Goal: Task Accomplishment & Management: Use online tool/utility

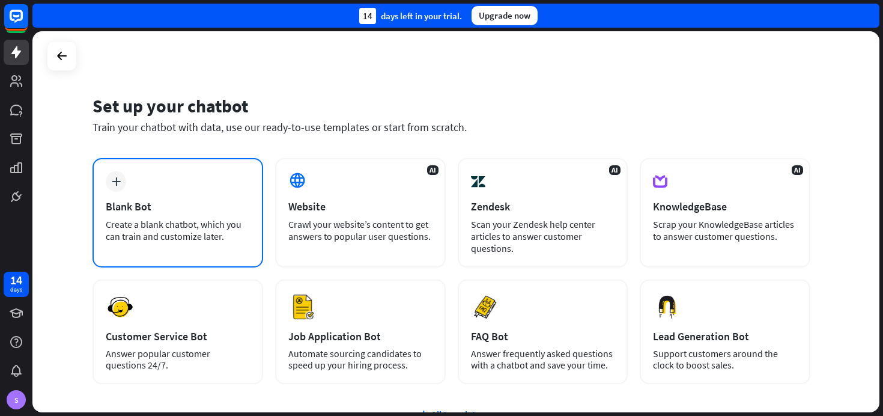
click at [174, 208] on div "Blank Bot" at bounding box center [178, 206] width 144 height 14
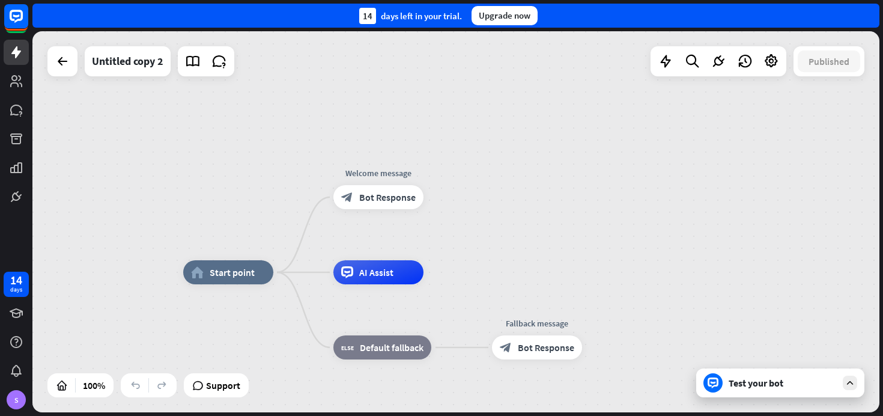
click at [851, 387] on icon at bounding box center [850, 382] width 11 height 11
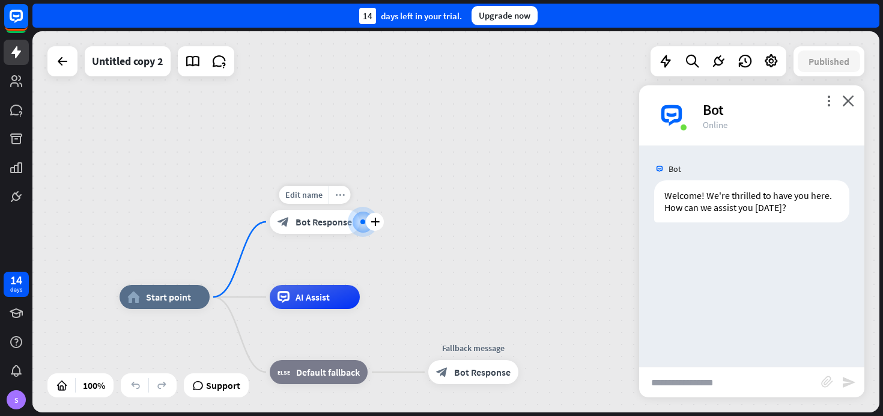
click at [338, 193] on icon "more_horiz" at bounding box center [340, 194] width 10 height 9
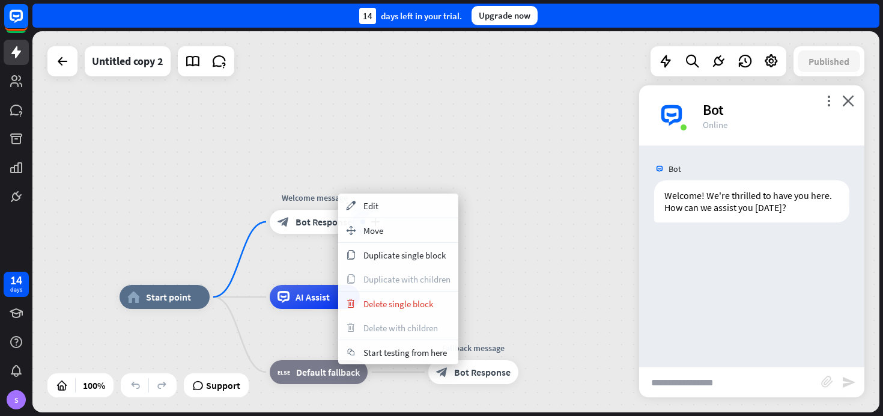
click at [304, 216] on span "Bot Response" at bounding box center [324, 222] width 56 height 12
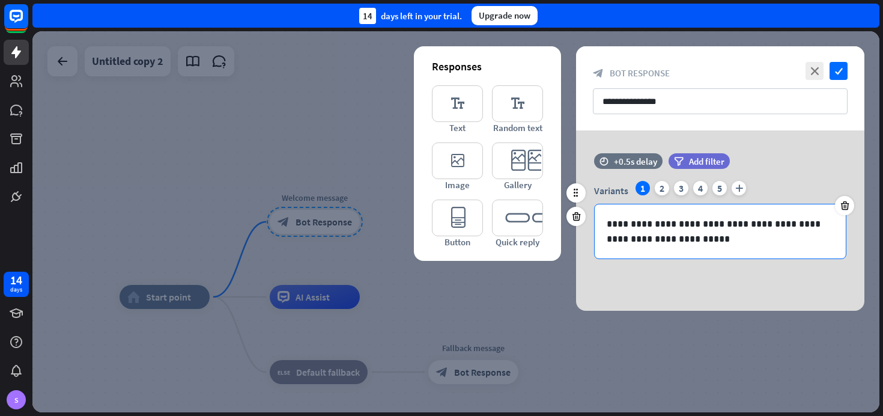
click at [627, 231] on p "**********" at bounding box center [720, 231] width 227 height 30
click at [812, 69] on icon "close" at bounding box center [815, 71] width 18 height 18
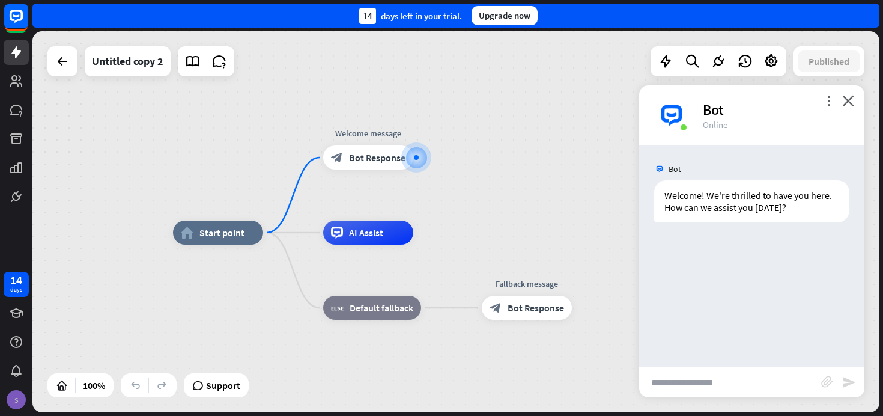
click at [14, 404] on div "S" at bounding box center [16, 399] width 19 height 19
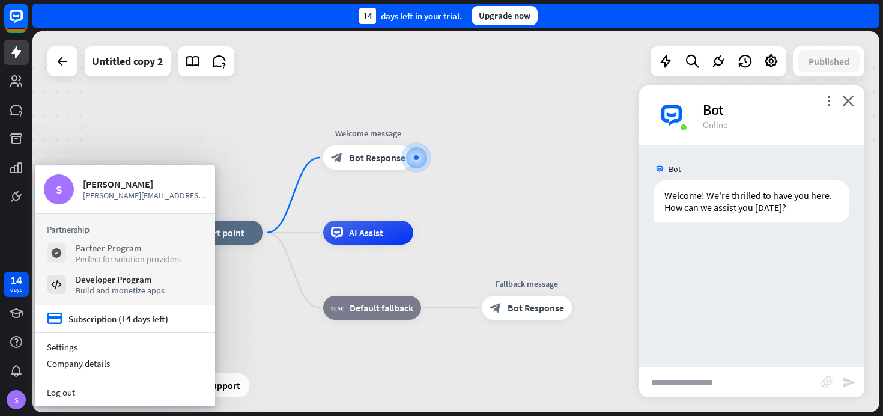
click at [99, 261] on div "Perfect for solution providers" at bounding box center [128, 259] width 105 height 11
